Goal: Navigation & Orientation: Find specific page/section

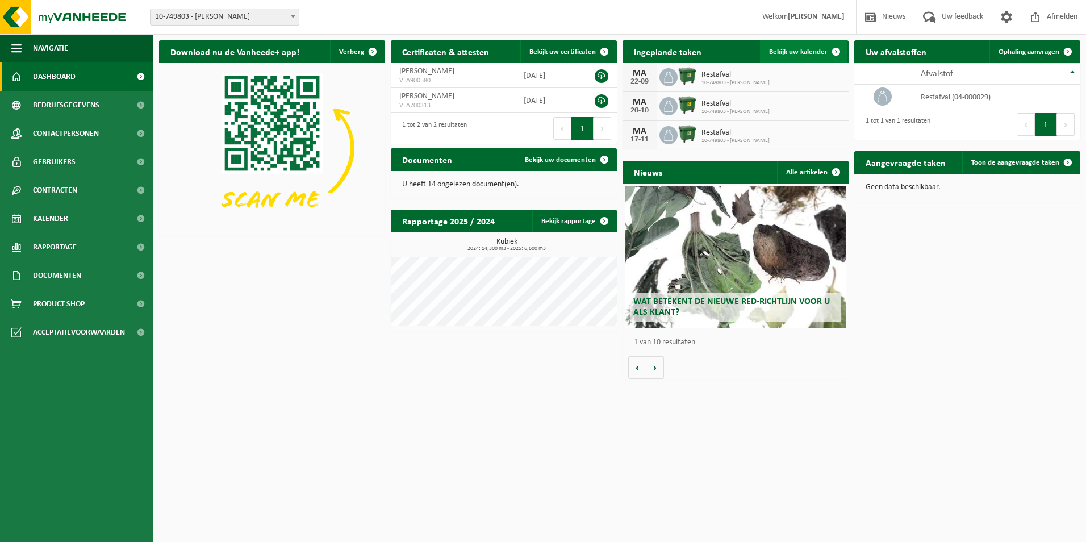
click at [836, 47] on span at bounding box center [835, 51] width 23 height 23
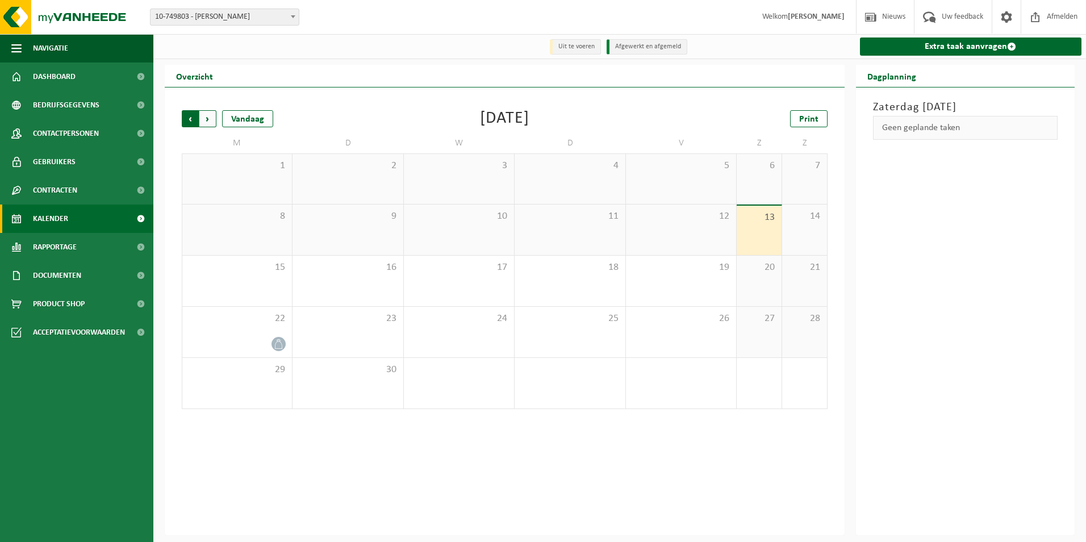
click at [203, 119] on span "Volgende" at bounding box center [207, 118] width 17 height 17
click at [209, 118] on span "Volgende" at bounding box center [207, 118] width 17 height 17
click at [206, 117] on span "Volgende" at bounding box center [207, 118] width 17 height 17
click at [187, 116] on span "Vorige" at bounding box center [190, 118] width 17 height 17
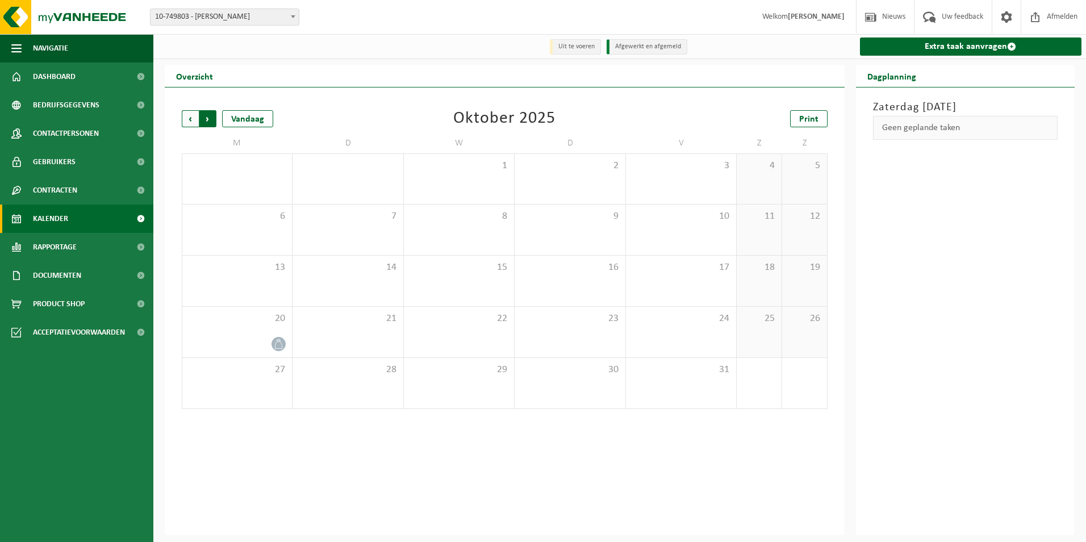
click at [189, 114] on span "Vorige" at bounding box center [190, 118] width 17 height 17
